Goal: Information Seeking & Learning: Compare options

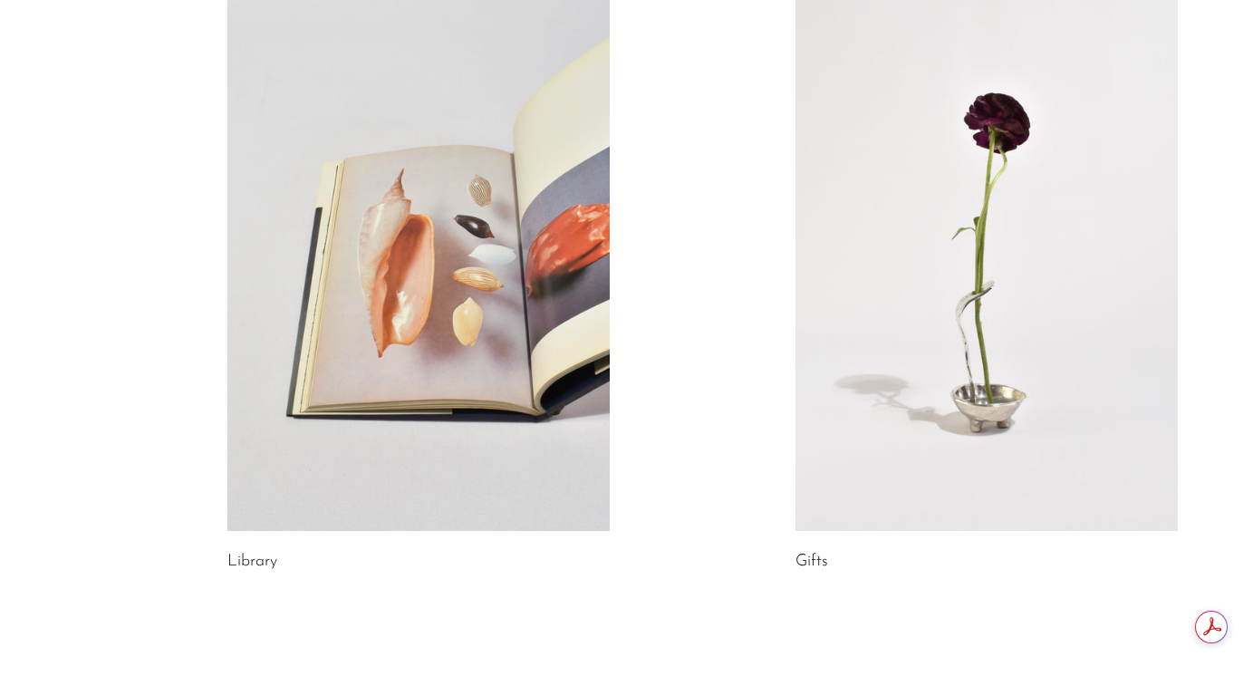
click at [963, 362] on link at bounding box center [986, 262] width 382 height 535
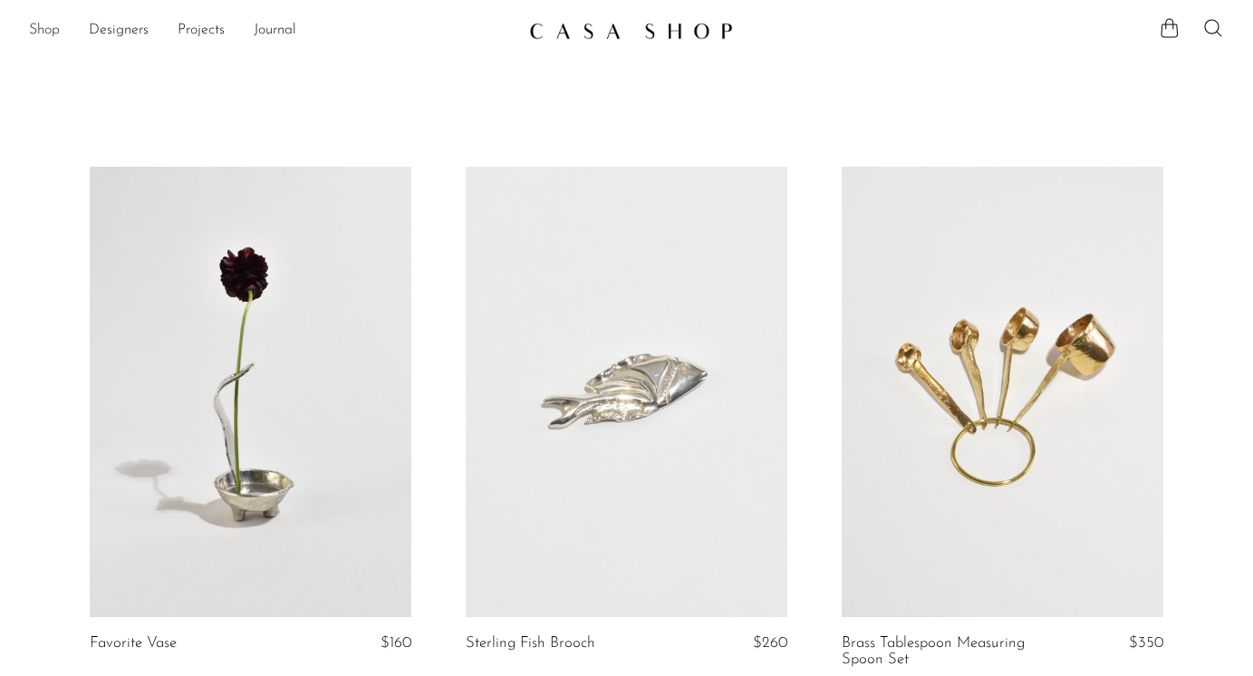
click at [36, 31] on link "Shop" at bounding box center [44, 31] width 31 height 24
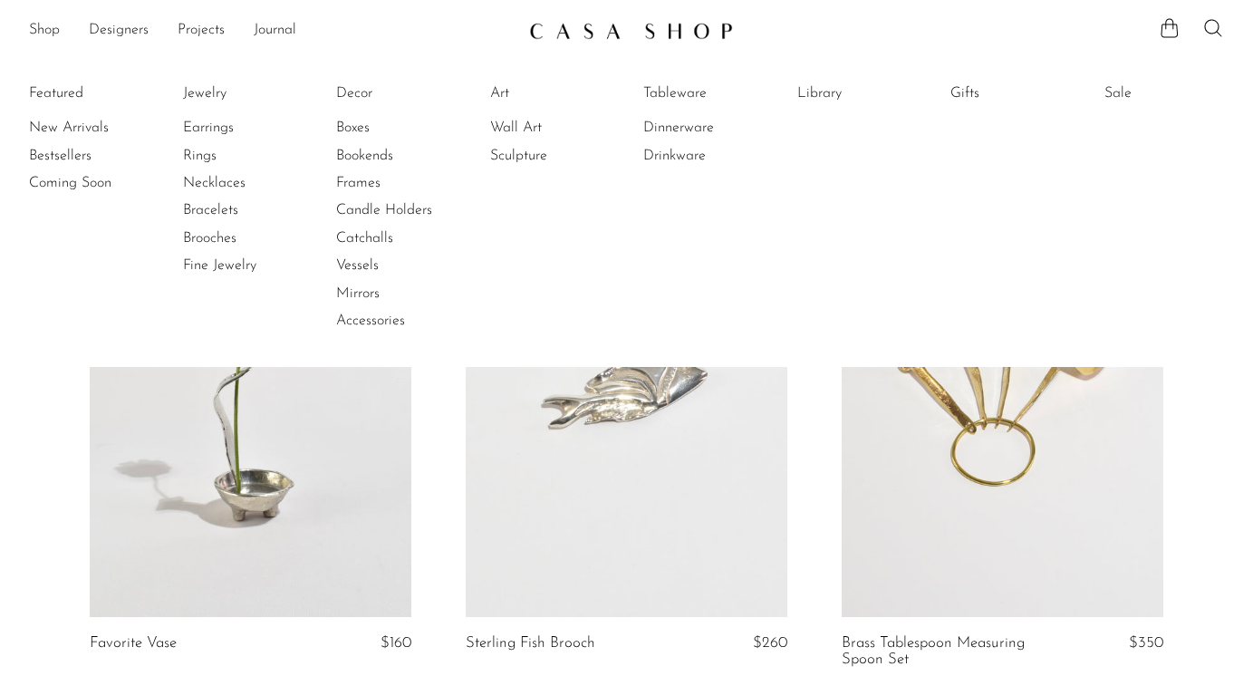
click at [55, 143] on li "Bestsellers" at bounding box center [97, 155] width 136 height 27
click at [55, 130] on link "New Arrivals" at bounding box center [97, 128] width 136 height 20
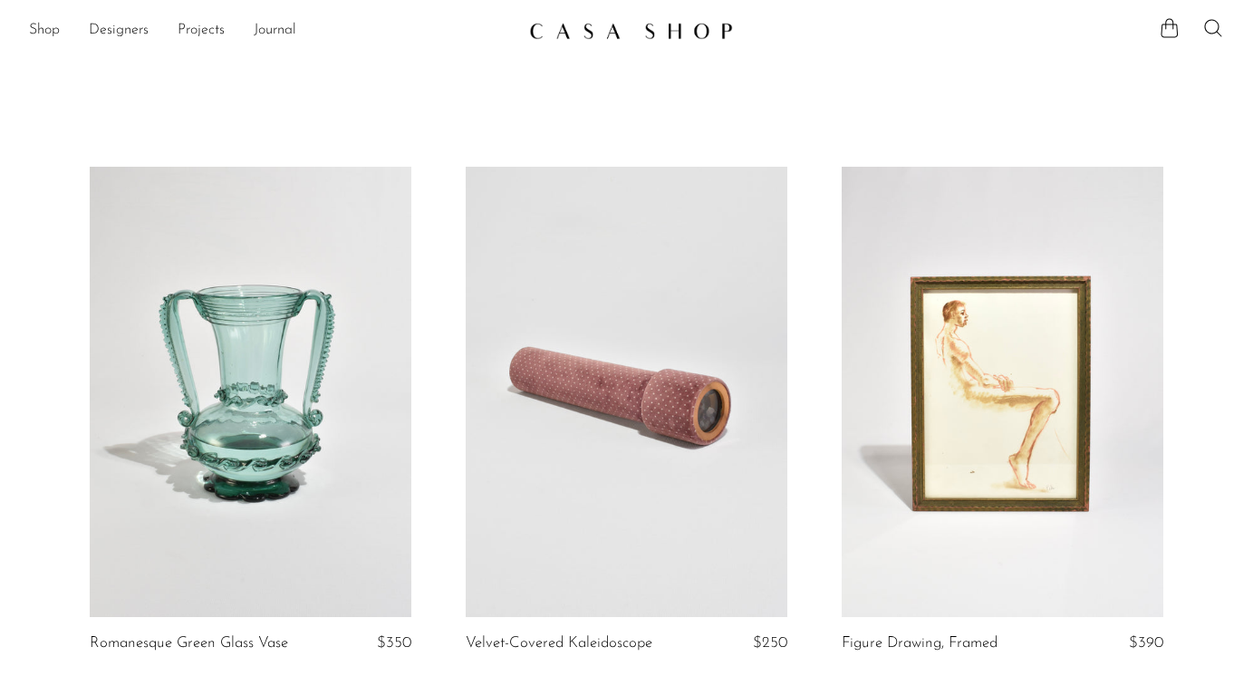
click at [68, 34] on ul "Shop Featured New Arrivals Bestsellers Coming Soon Jewelry Jewelry All Earrings…" at bounding box center [272, 30] width 486 height 31
click at [38, 34] on link "Shop" at bounding box center [44, 31] width 31 height 24
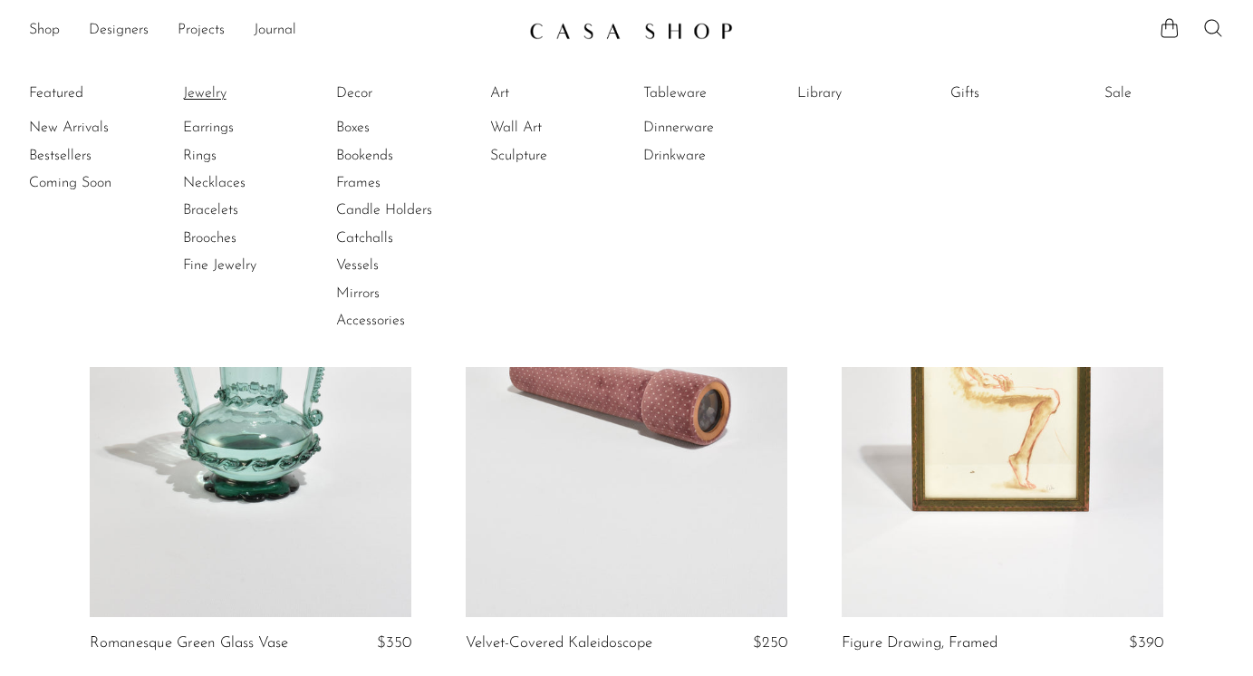
click at [203, 86] on link "Jewelry" at bounding box center [251, 93] width 136 height 20
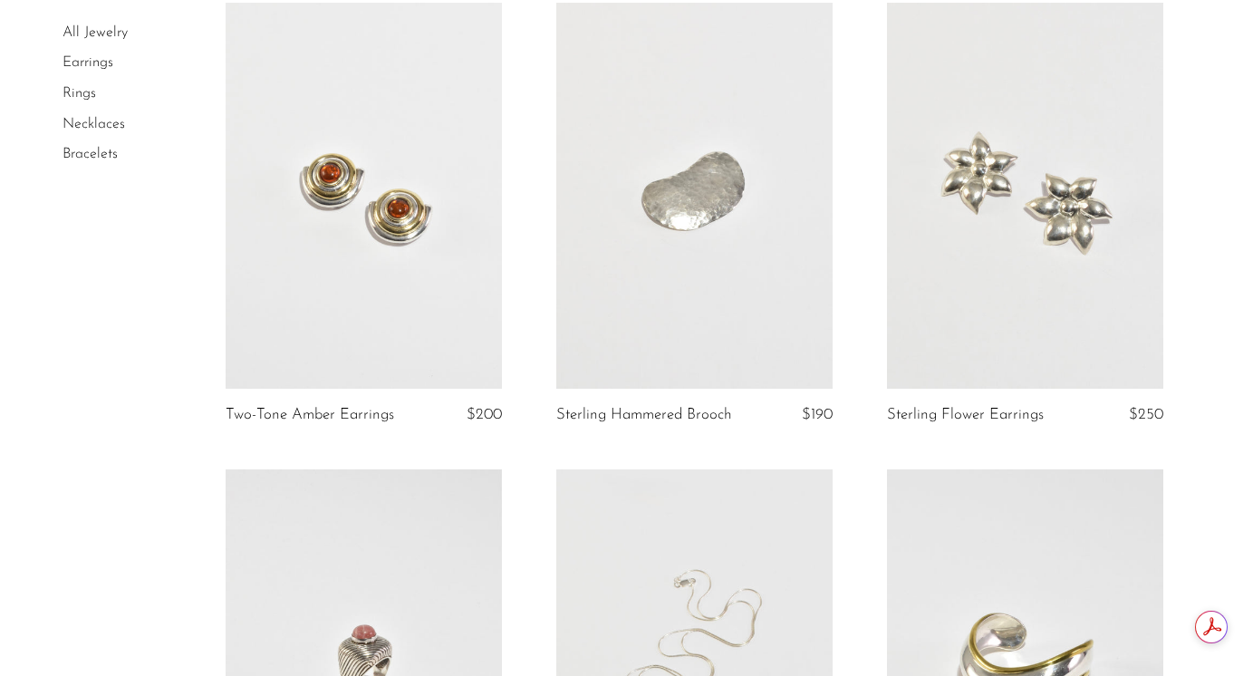
click at [361, 264] on link at bounding box center [364, 196] width 276 height 387
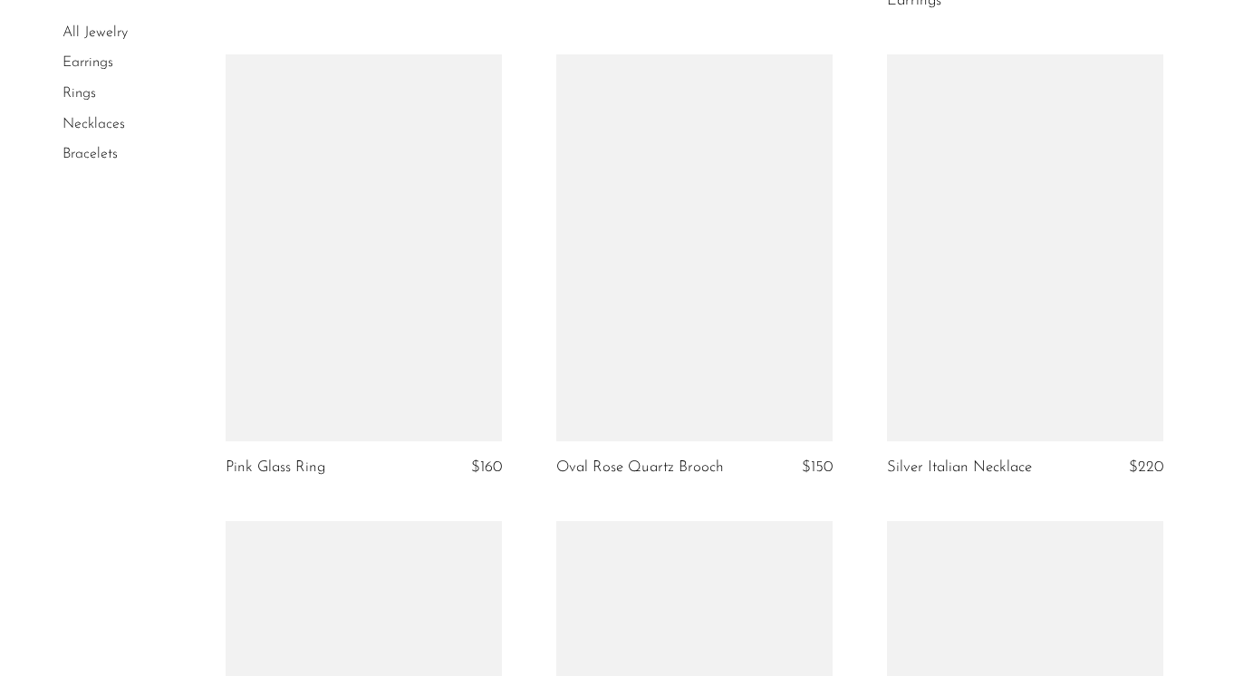
scroll to position [4376, 0]
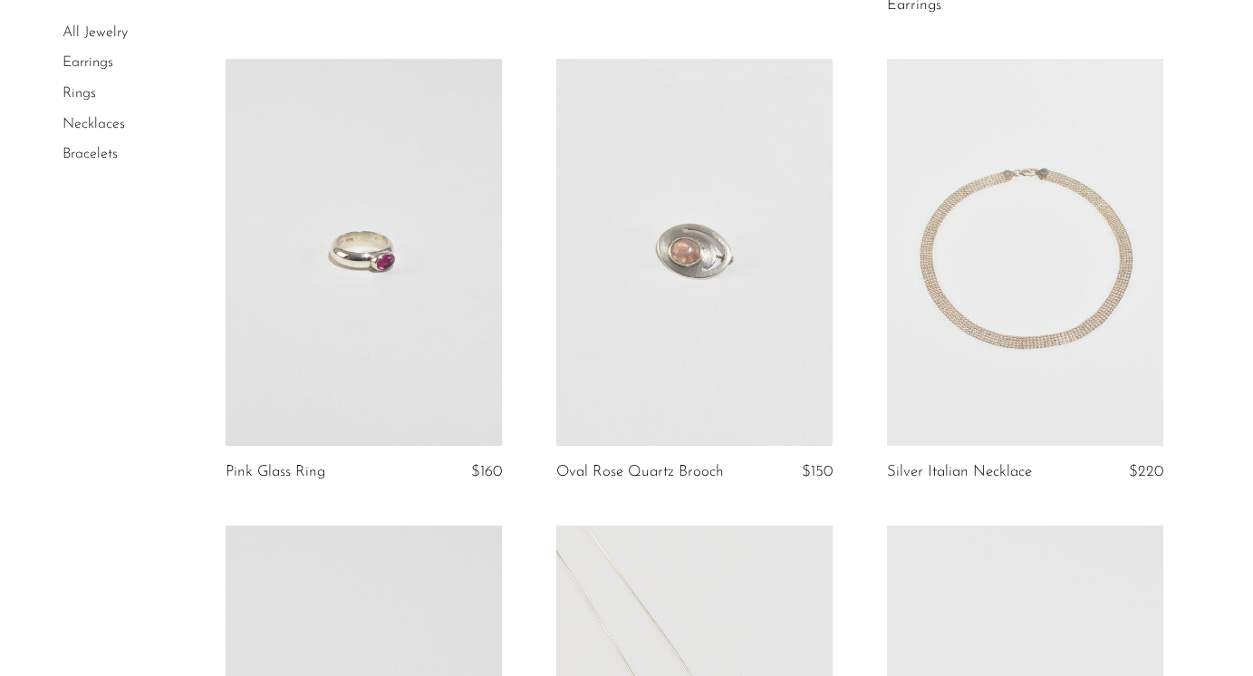
click at [1119, 313] on link at bounding box center [1025, 252] width 276 height 387
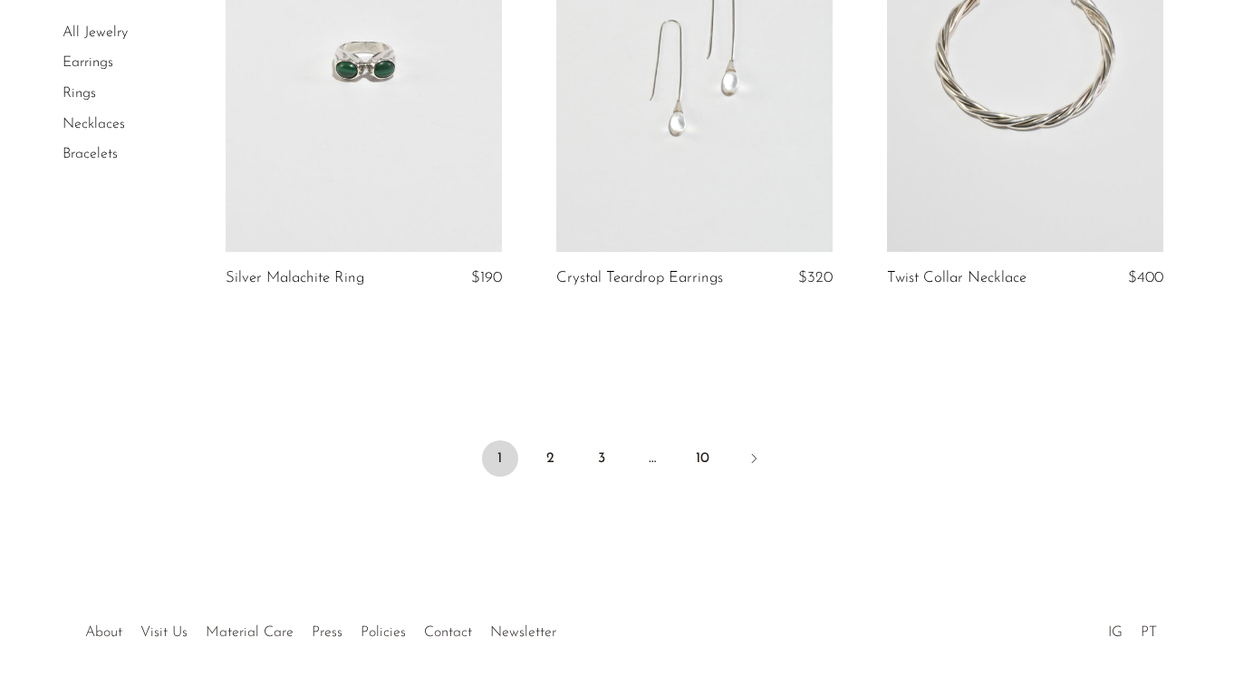
scroll to position [5521, 0]
click at [544, 439] on link "2" at bounding box center [551, 457] width 36 height 36
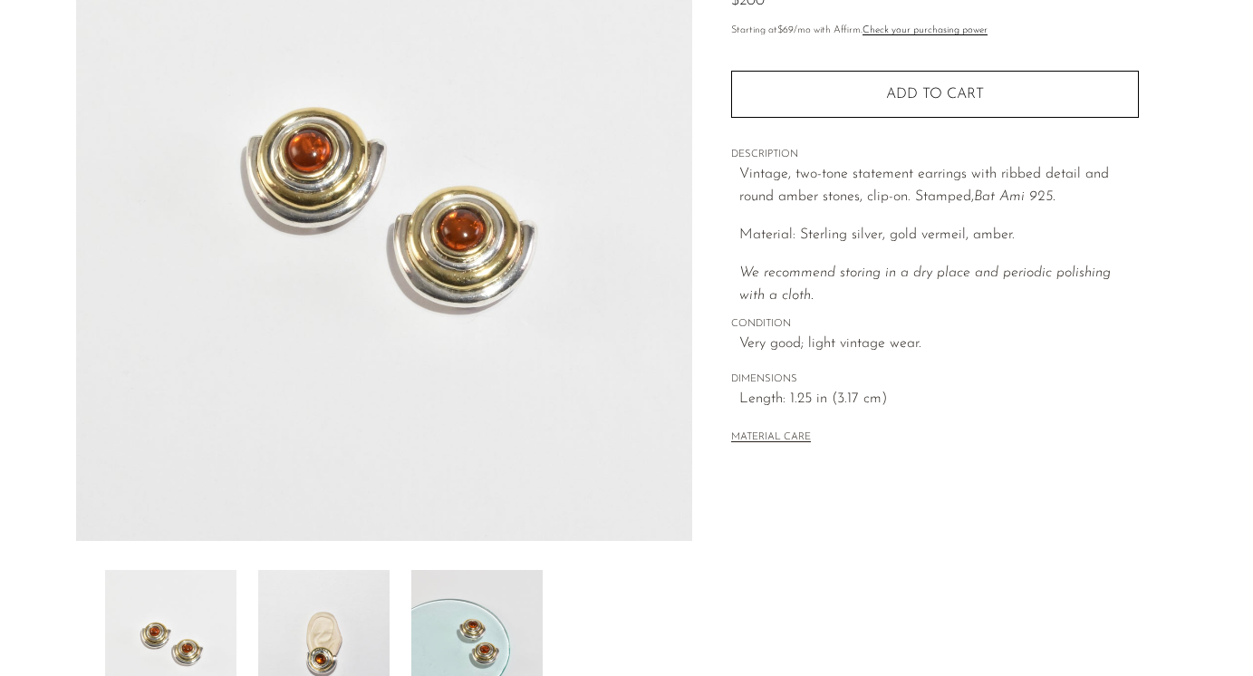
scroll to position [504, 0]
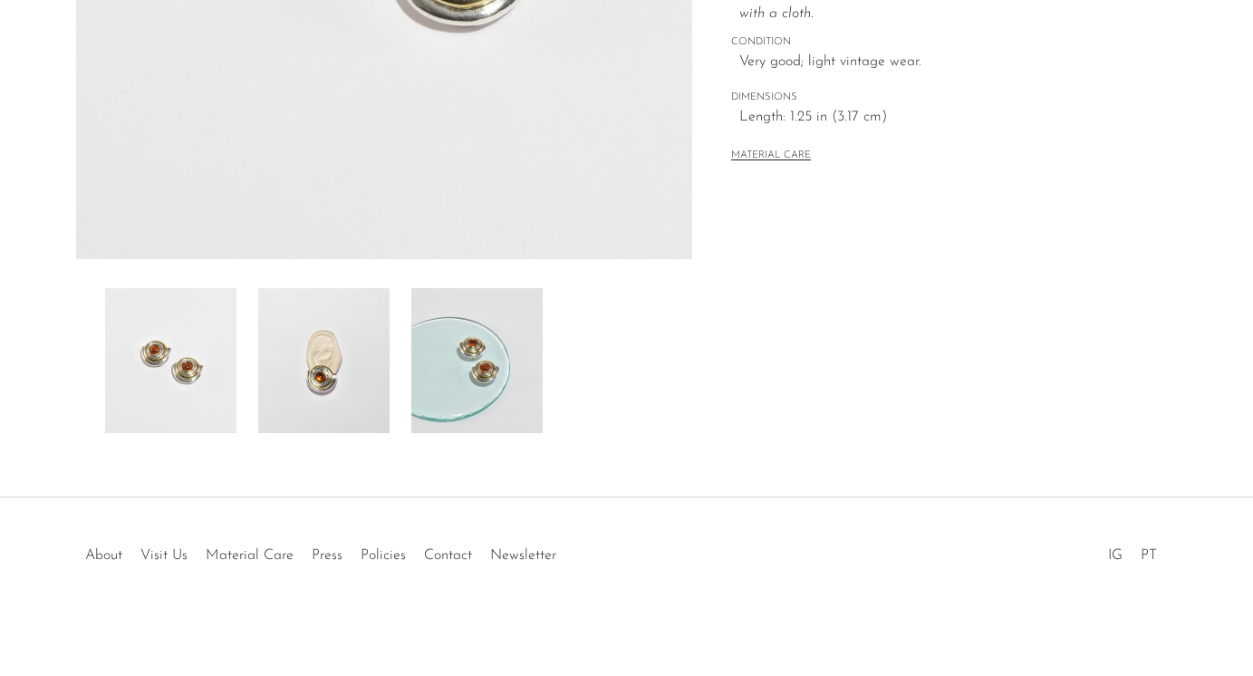
click at [265, 315] on img at bounding box center [323, 360] width 131 height 145
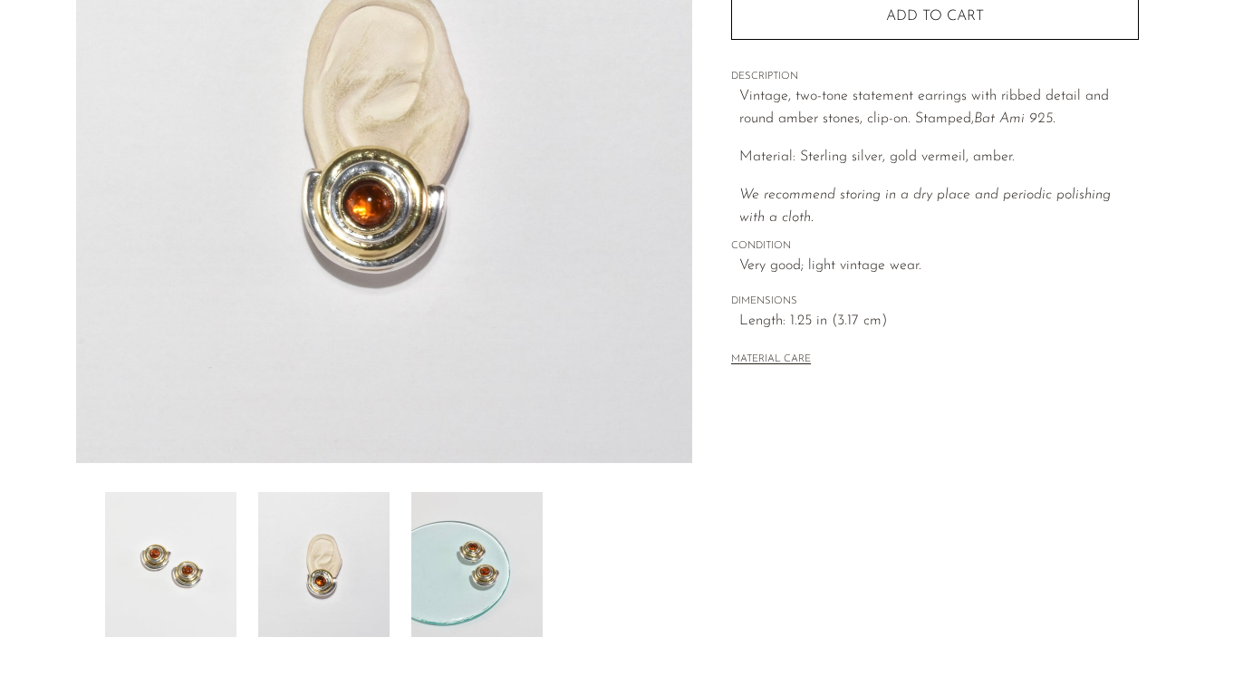
scroll to position [301, 0]
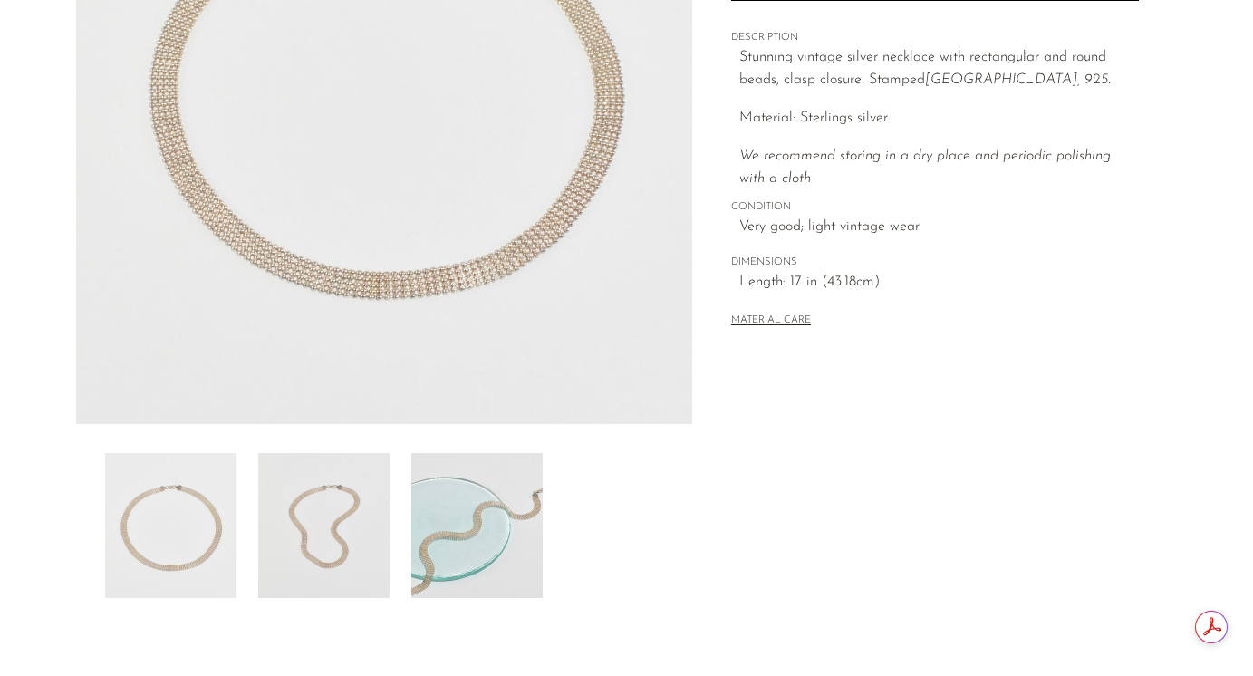
scroll to position [335, 0]
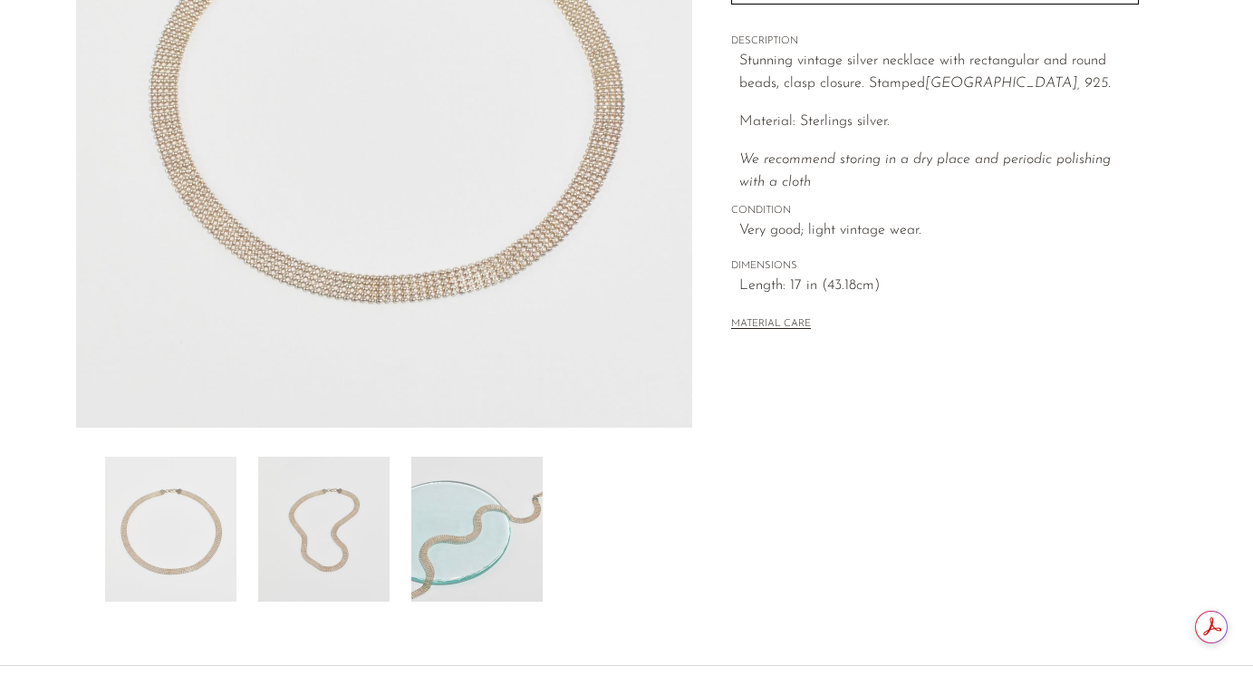
click at [462, 538] on img at bounding box center [476, 529] width 131 height 145
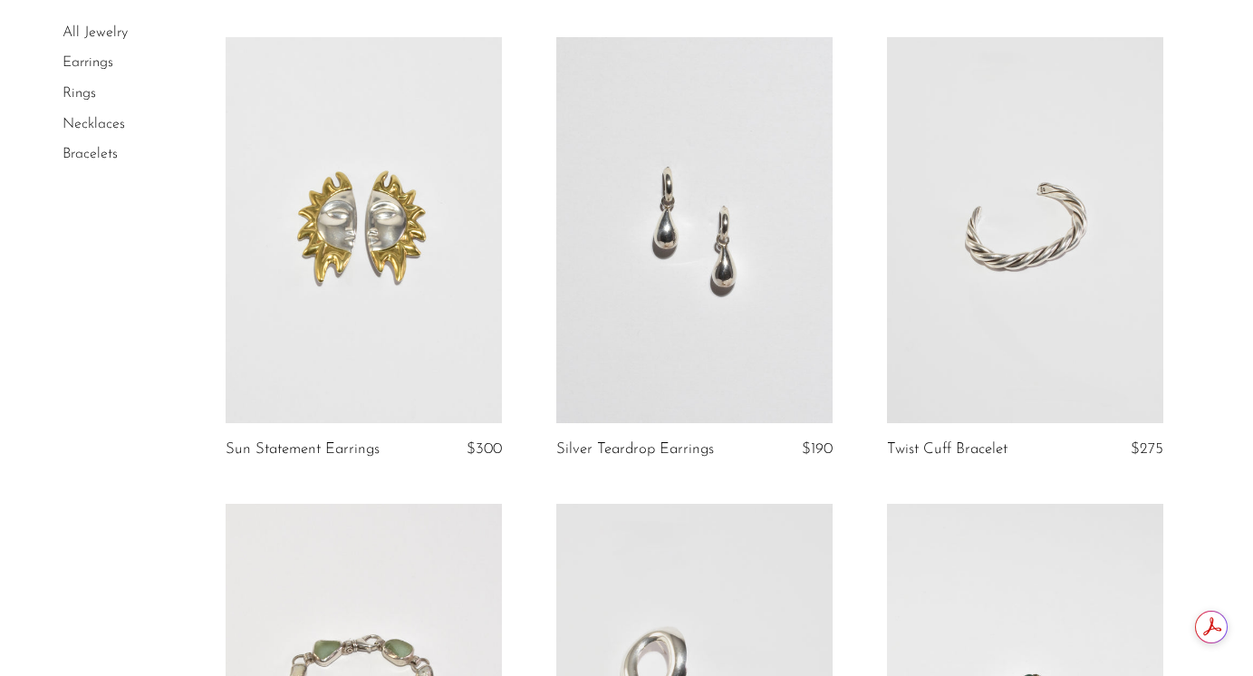
scroll to position [621, 0]
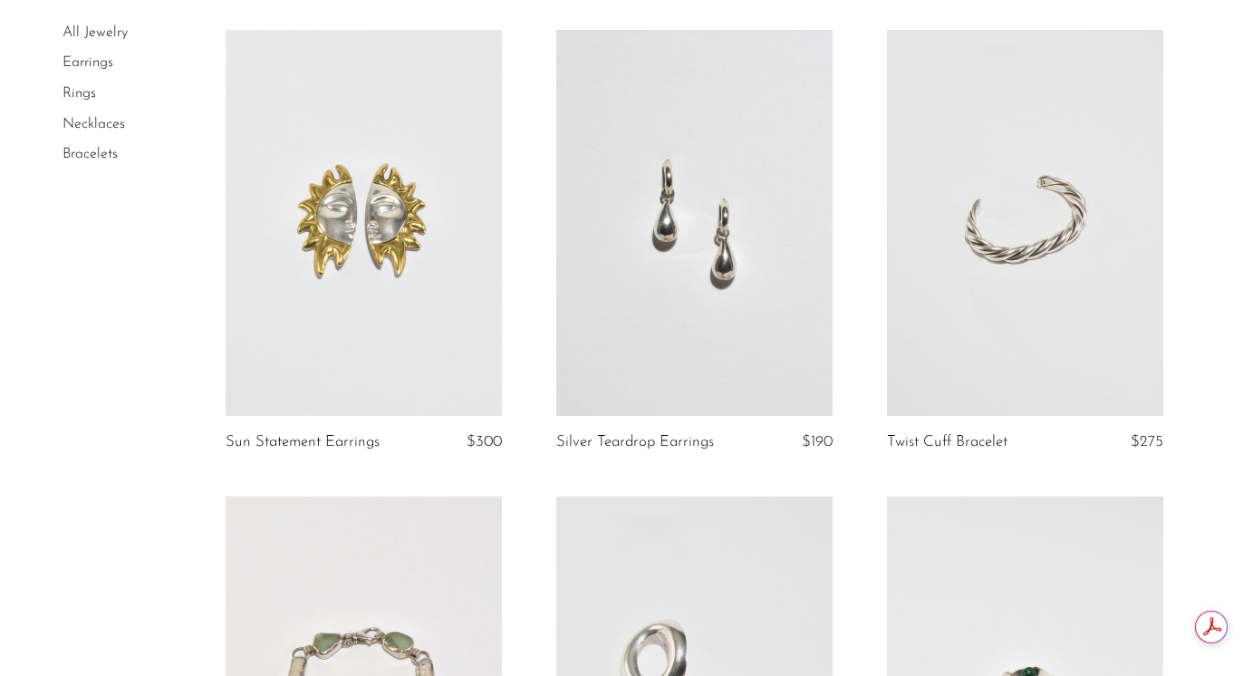
click at [369, 314] on link at bounding box center [364, 223] width 276 height 387
click at [373, 323] on link at bounding box center [364, 223] width 276 height 387
click at [678, 197] on link at bounding box center [694, 223] width 276 height 387
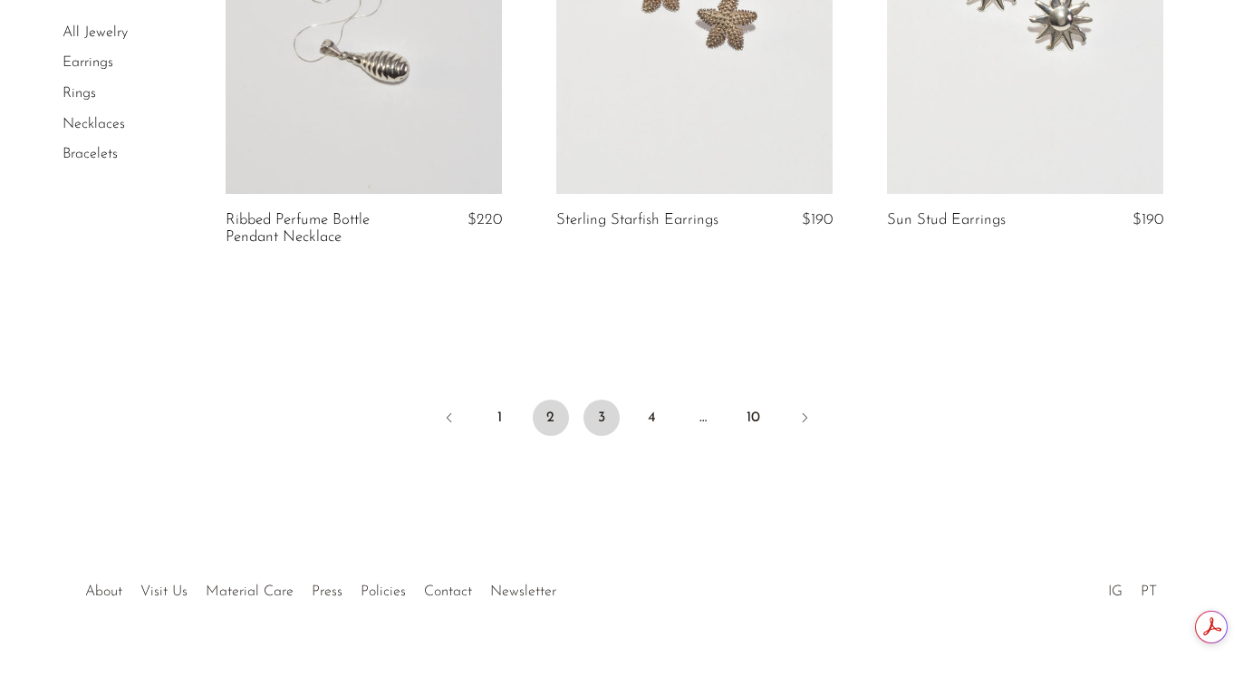
scroll to position [0, 0]
click at [596, 426] on link "3" at bounding box center [601, 418] width 36 height 36
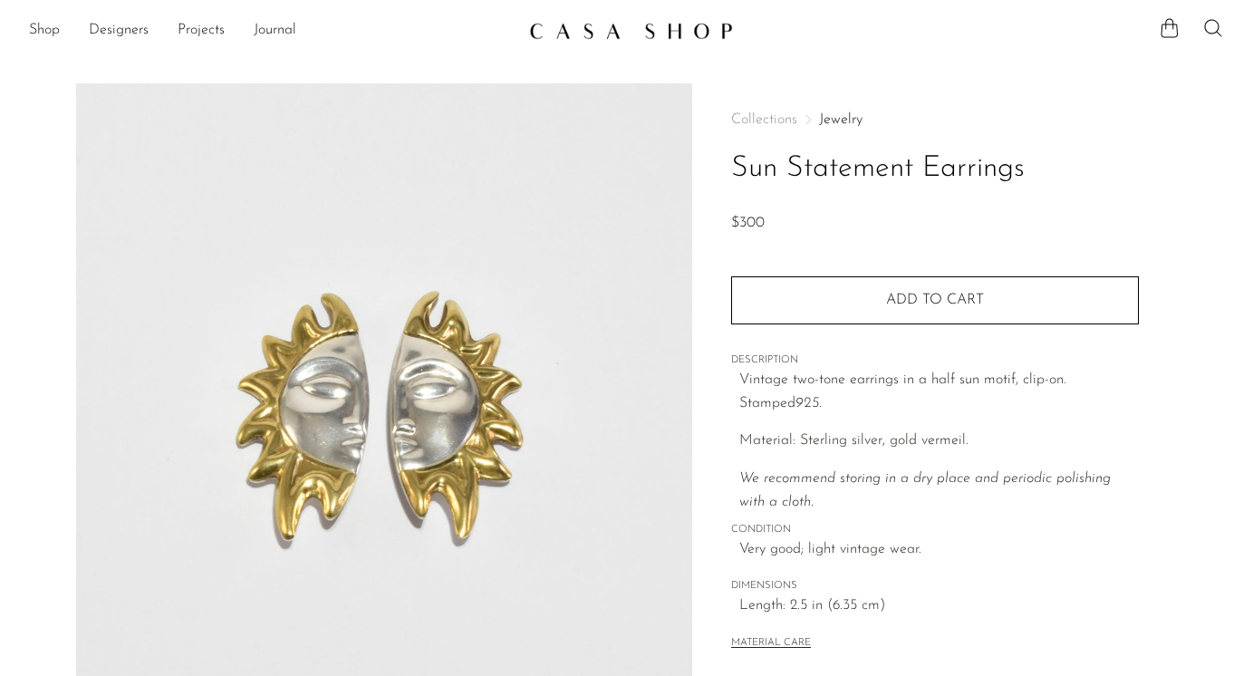
scroll to position [504, 0]
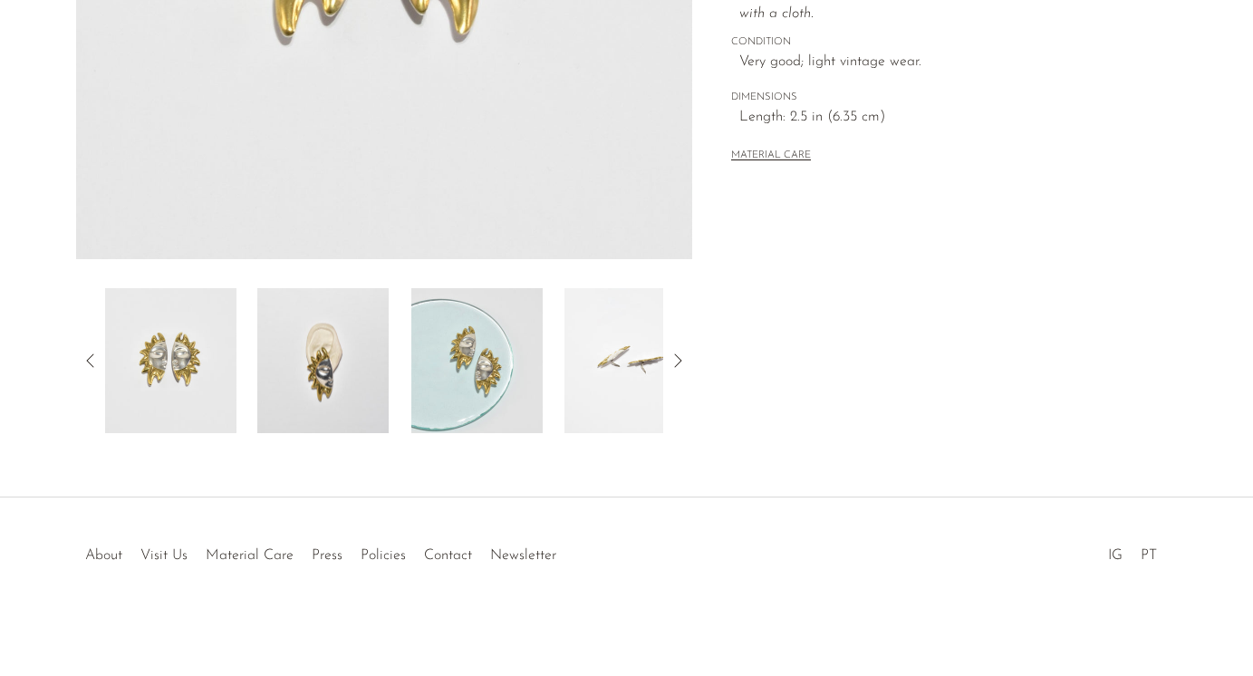
click at [448, 392] on img at bounding box center [476, 360] width 131 height 145
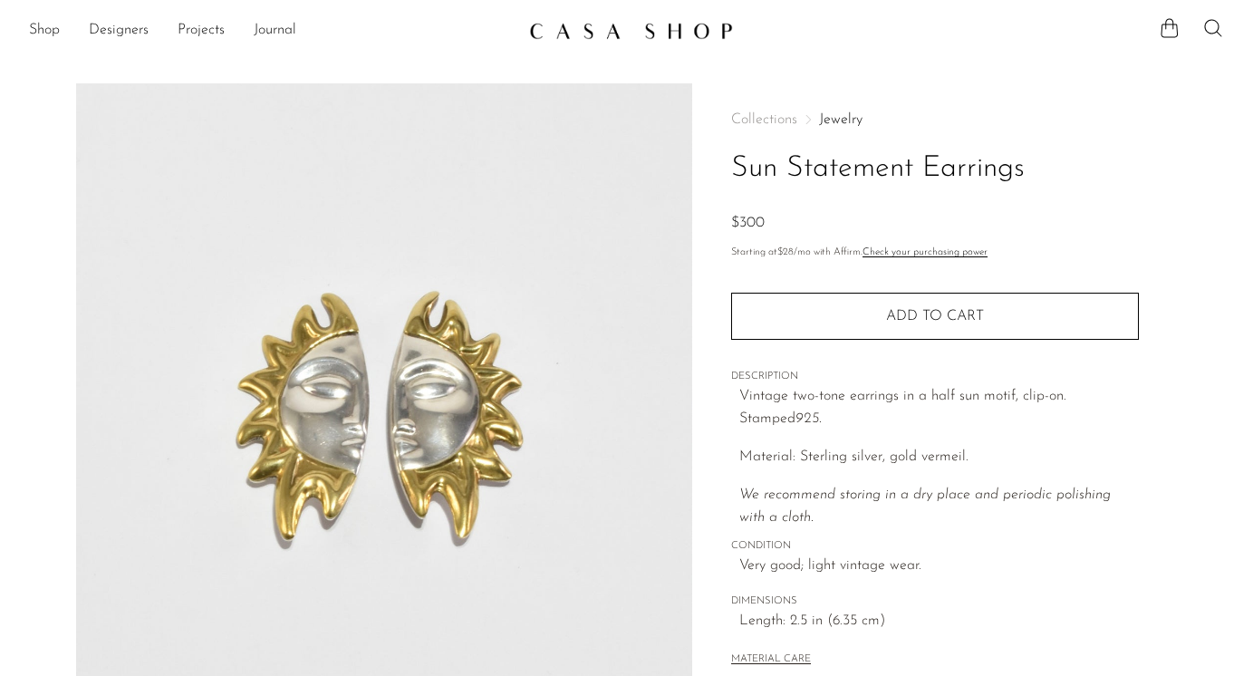
scroll to position [504, 0]
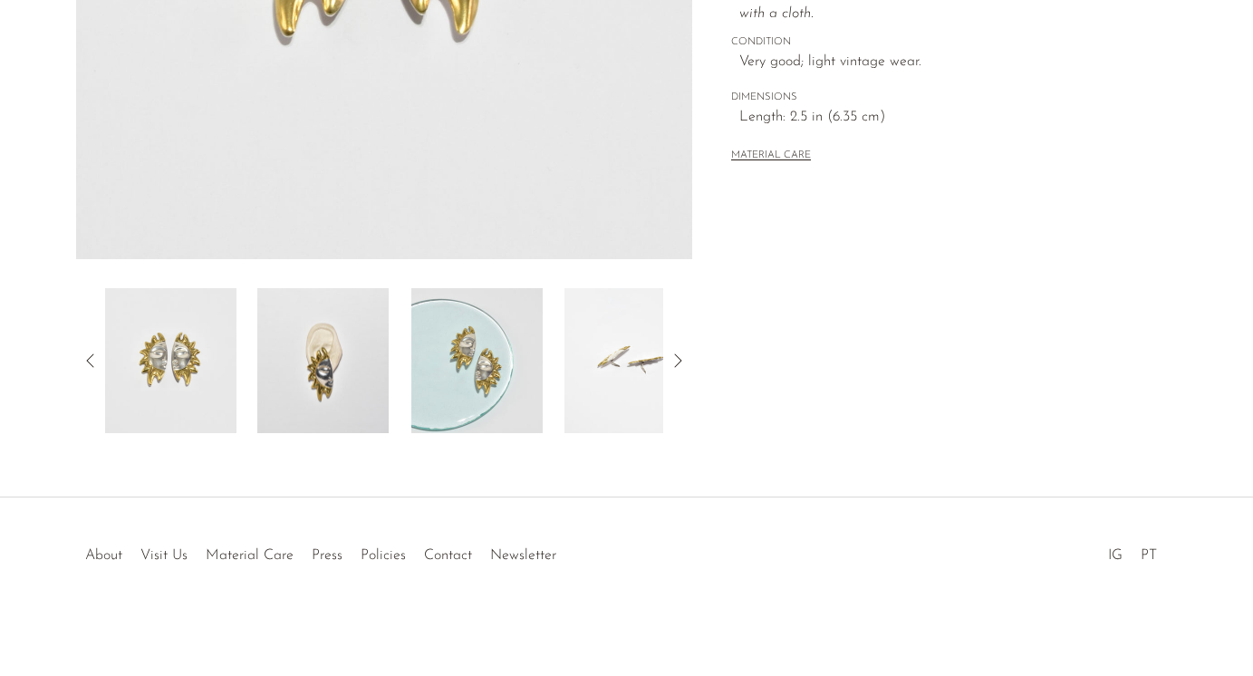
click at [274, 323] on img at bounding box center [322, 360] width 131 height 145
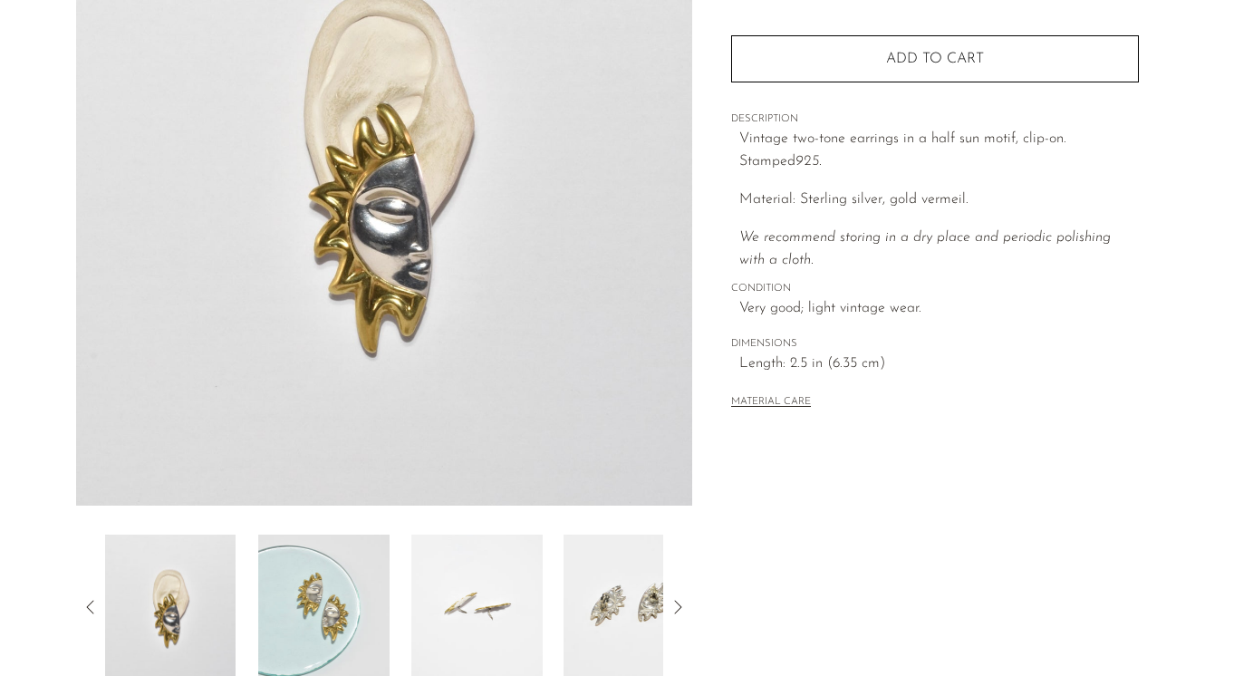
scroll to position [63, 0]
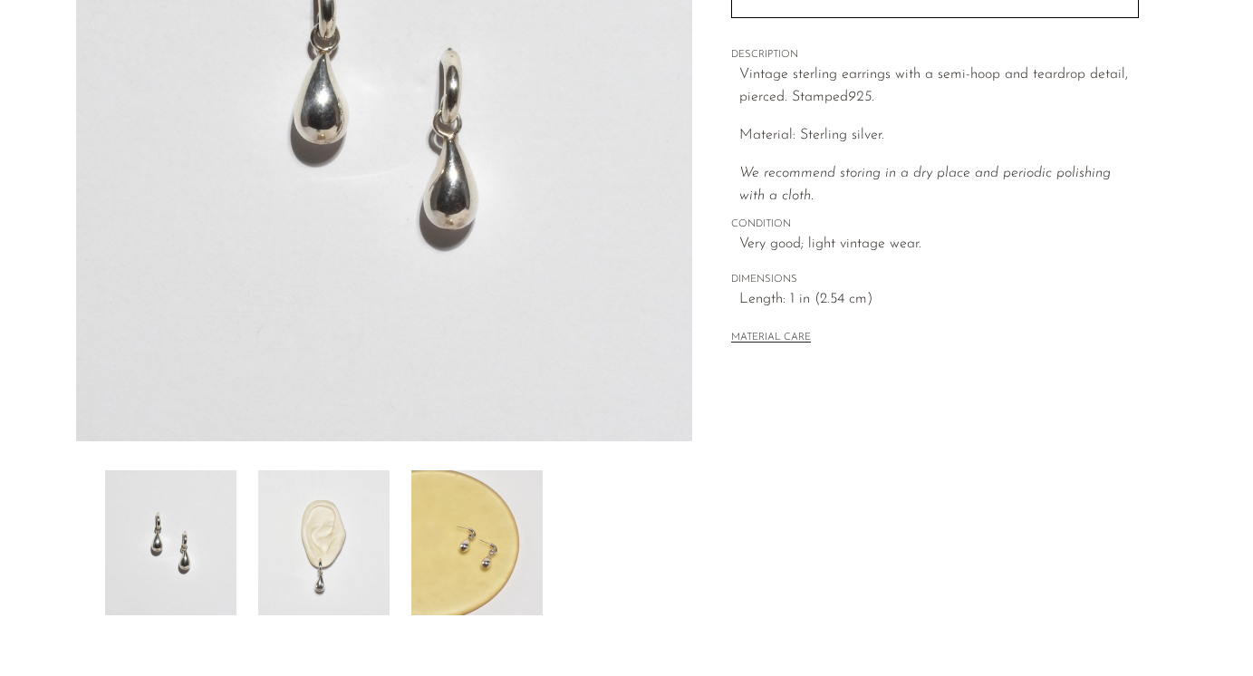
scroll to position [318, 0]
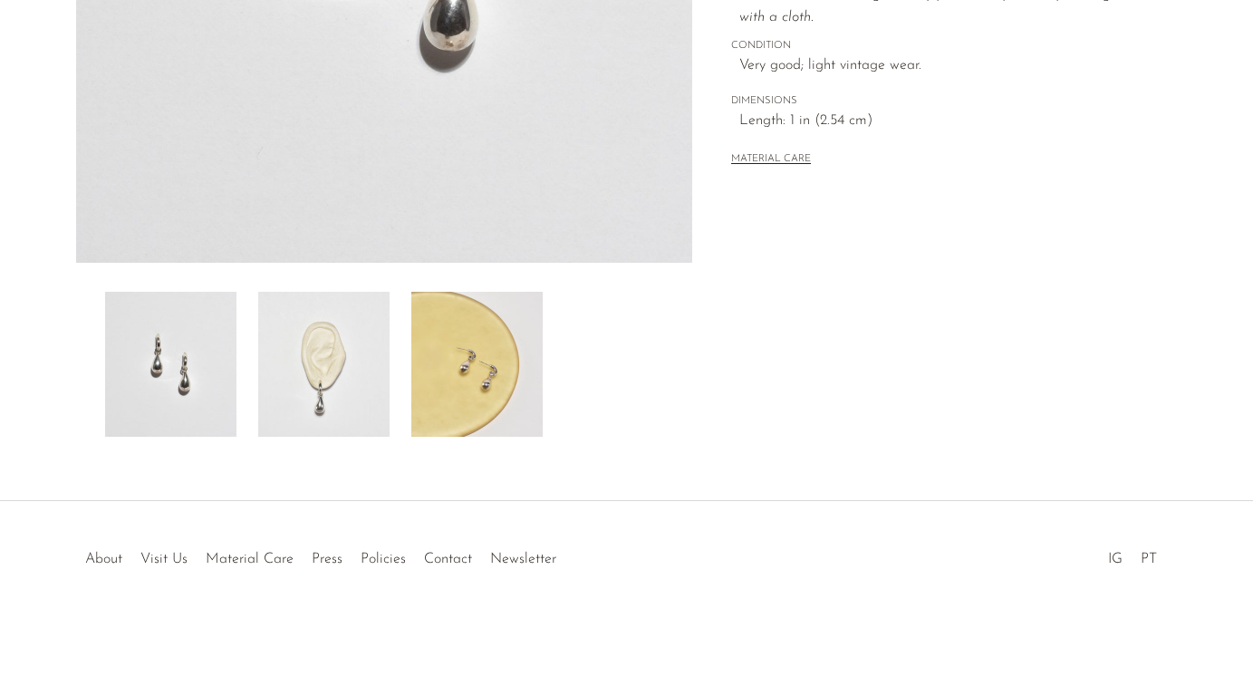
click at [328, 402] on img at bounding box center [323, 364] width 131 height 145
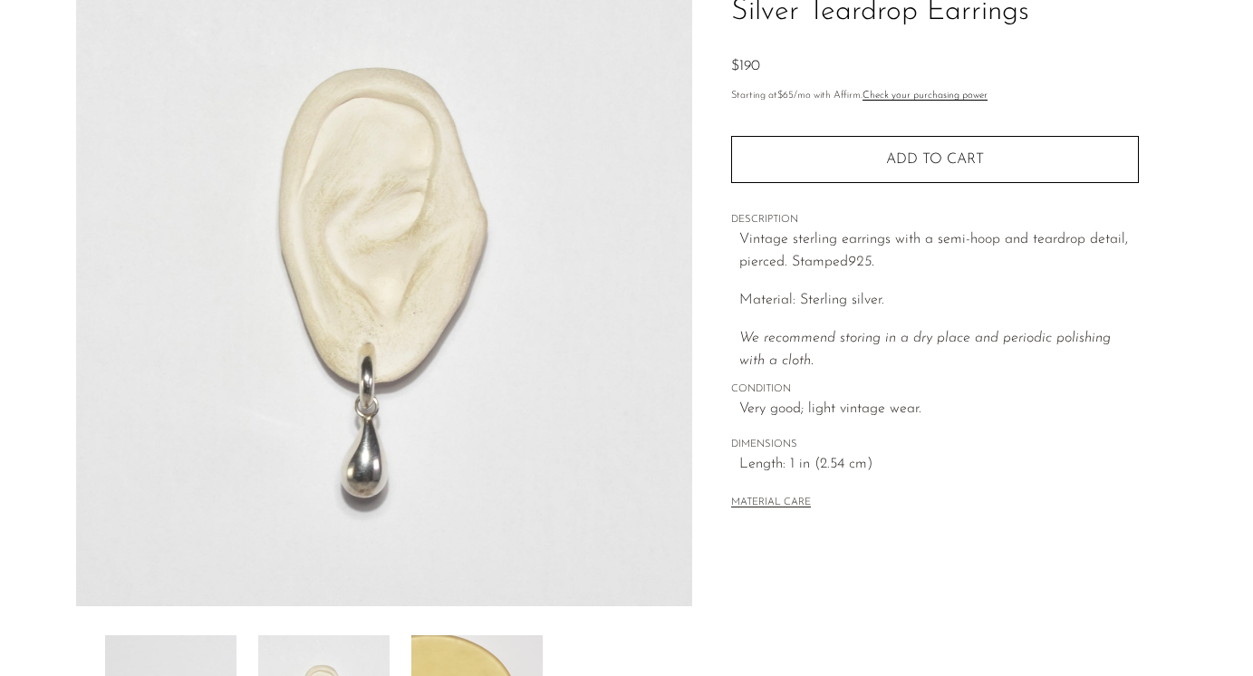
scroll to position [159, 0]
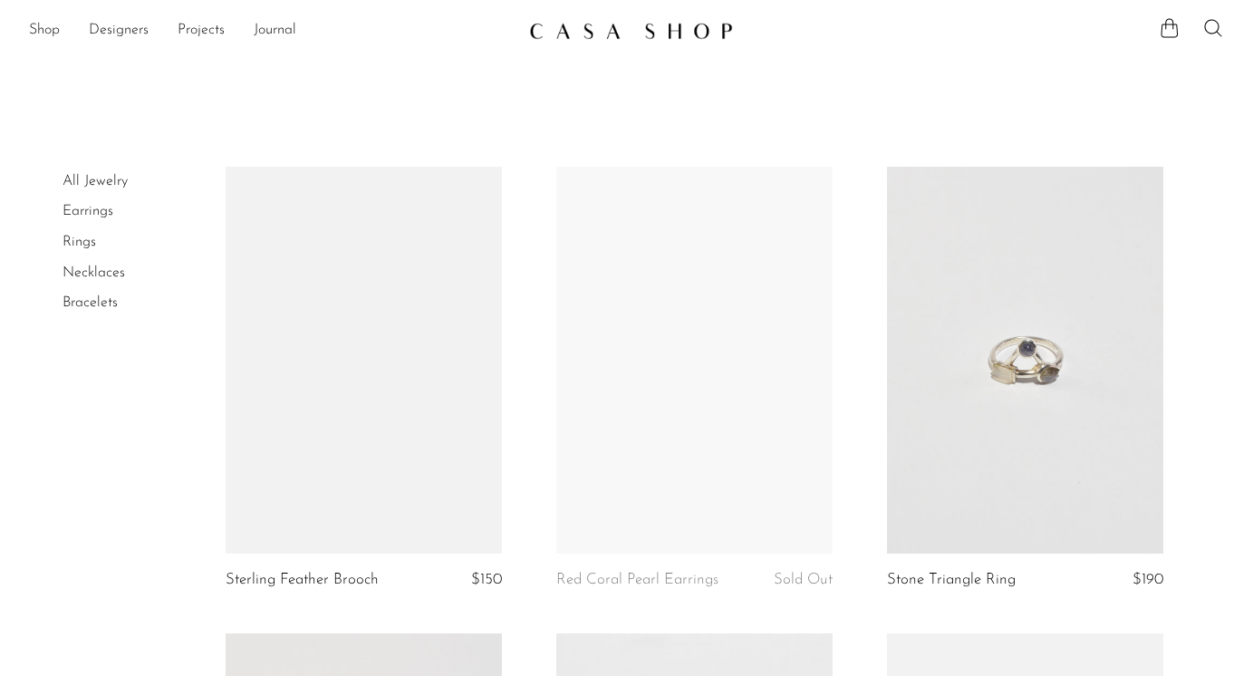
click at [596, 426] on link at bounding box center [694, 360] width 276 height 387
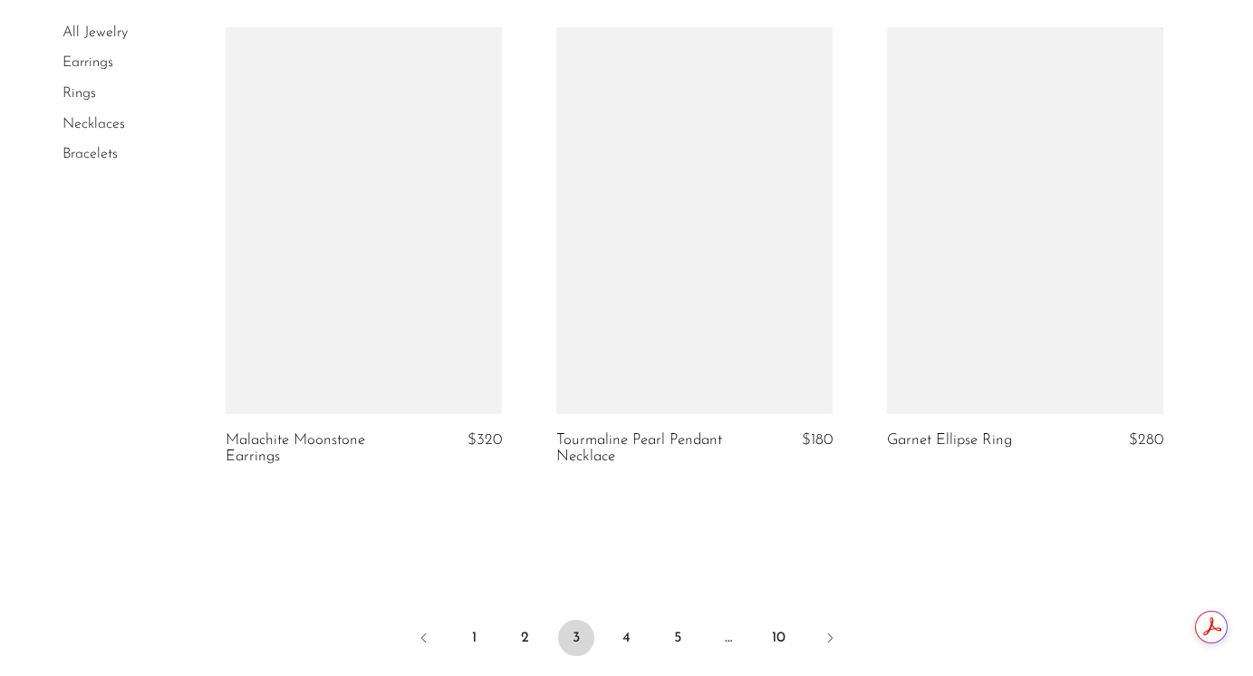
scroll to position [5614, 0]
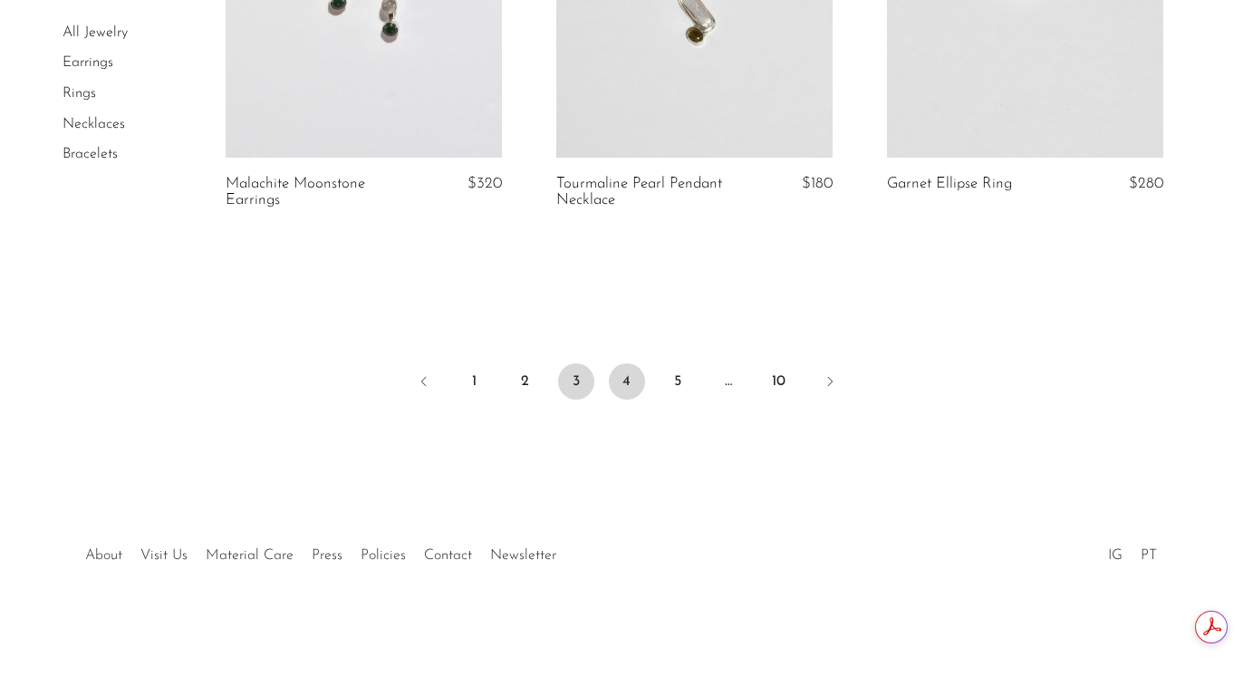
click at [630, 371] on link "4" at bounding box center [627, 381] width 36 height 36
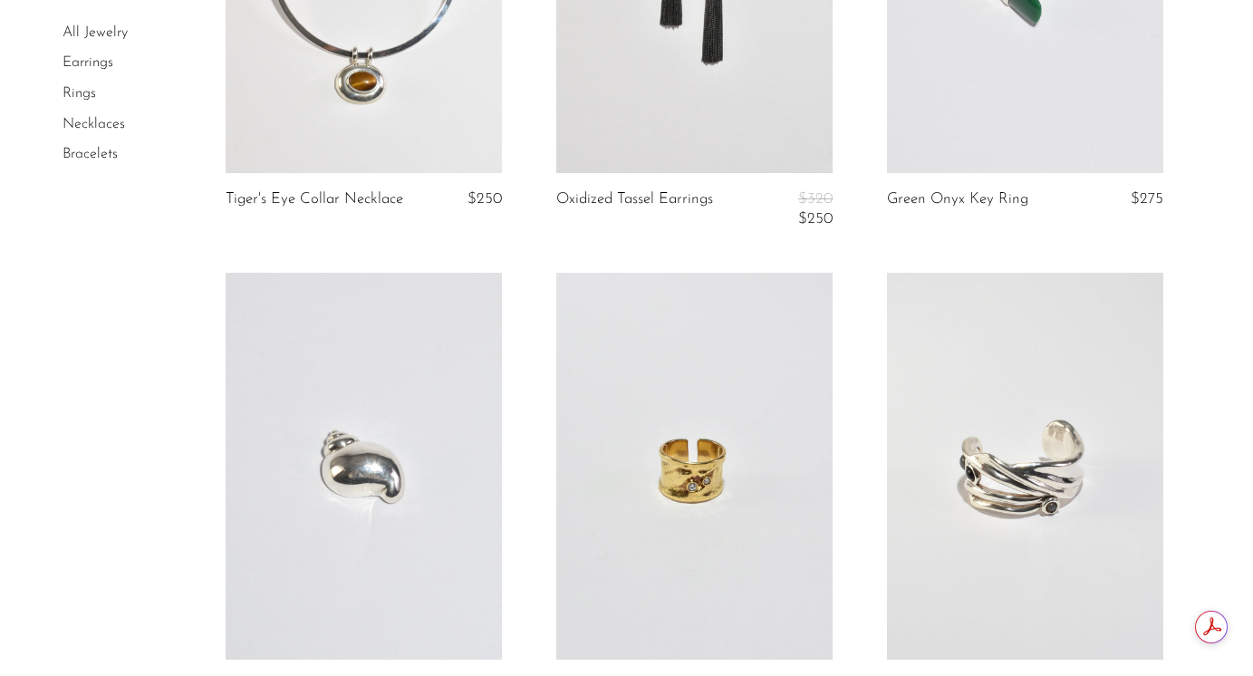
scroll to position [2065, 0]
